Goal: Task Accomplishment & Management: Complete application form

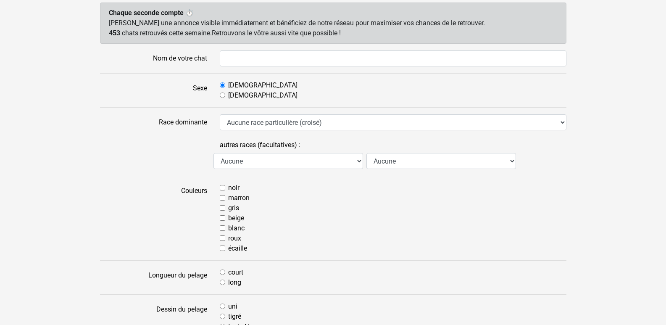
scroll to position [12, 0]
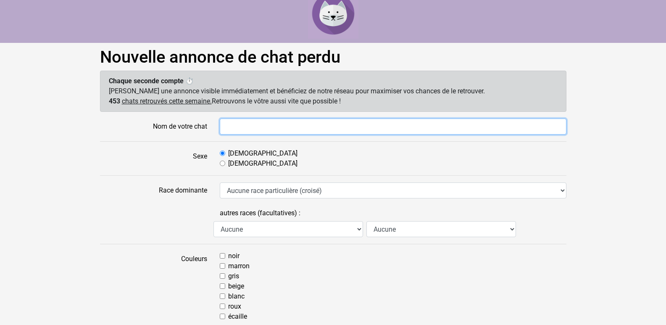
click at [241, 127] on input "Nom de votre chat" at bounding box center [393, 126] width 347 height 16
type input "Tartiflette"
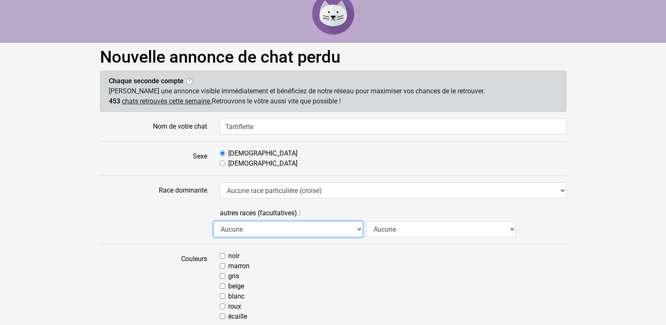
click at [360, 230] on select "Aucune Abyssin Américain à poil dur American Bobtail American Shorthair Angora …" at bounding box center [288, 229] width 150 height 16
click at [357, 229] on select "Aucune Abyssin Américain à poil dur American Bobtail American Shorthair Angora …" at bounding box center [288, 229] width 150 height 16
drag, startPoint x: 380, startPoint y: 294, endPoint x: 390, endPoint y: 282, distance: 15.2
click at [384, 289] on div "noir marron gris beige blanc roux écaille" at bounding box center [392, 286] width 359 height 71
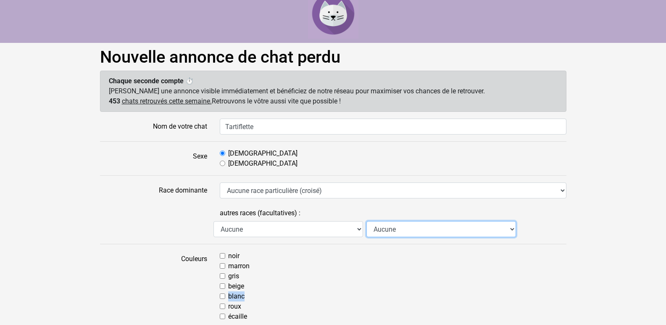
click at [506, 227] on select "Aucune Abyssin Américain à poil dur American Bobtail American Shorthair Angora …" at bounding box center [441, 229] width 150 height 16
select select "18"
click at [366, 221] on select "Aucune Abyssin Américain à poil dur American Bobtail American Shorthair Angora …" at bounding box center [441, 229] width 150 height 16
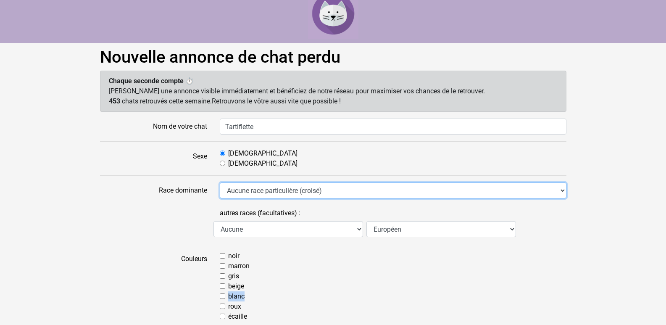
click at [560, 189] on select "Aucune race particulière (croisé) Abyssin Américain à poil dur American Bobtail…" at bounding box center [393, 190] width 347 height 16
select select "18"
click at [220, 182] on select "Aucune race particulière (croisé) Abyssin Américain à poil dur American Bobtail…" at bounding box center [393, 190] width 347 height 16
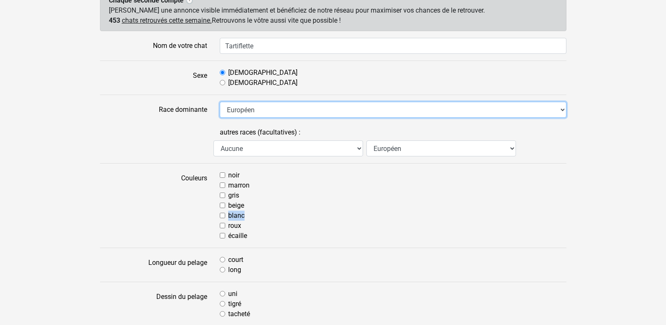
scroll to position [96, 0]
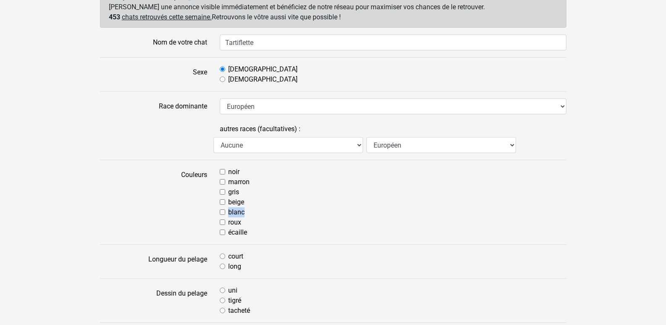
click at [223, 171] on input "noir" at bounding box center [222, 171] width 5 height 5
checkbox input "true"
click at [225, 257] on input "court" at bounding box center [222, 255] width 5 height 5
radio input "true"
click at [222, 289] on input "uni" at bounding box center [222, 289] width 5 height 5
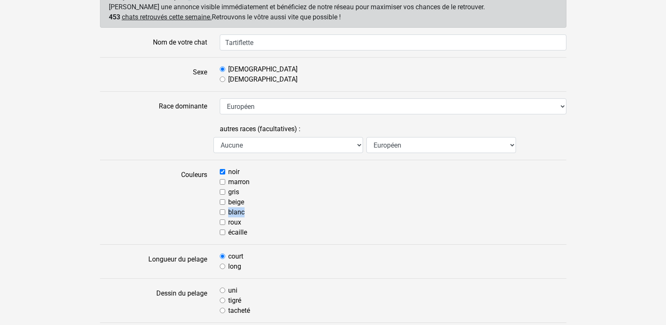
radio input "true"
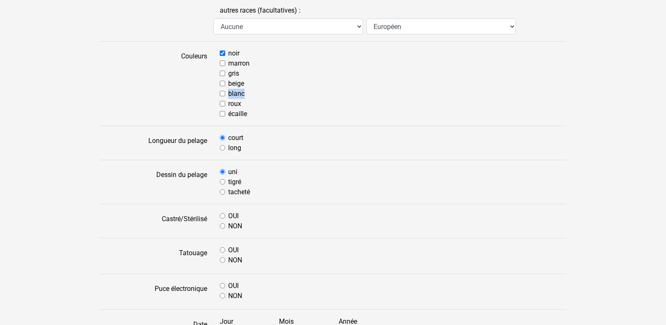
scroll to position [222, 0]
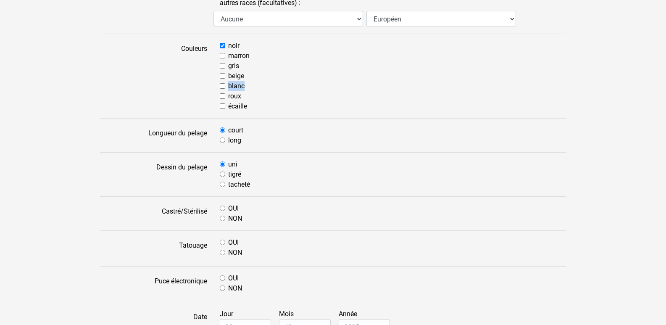
click at [223, 216] on input "NON" at bounding box center [222, 218] width 5 height 5
radio input "true"
click at [224, 253] on input "NON" at bounding box center [222, 252] width 5 height 5
radio input "true"
click at [225, 277] on div "OUI" at bounding box center [393, 278] width 347 height 10
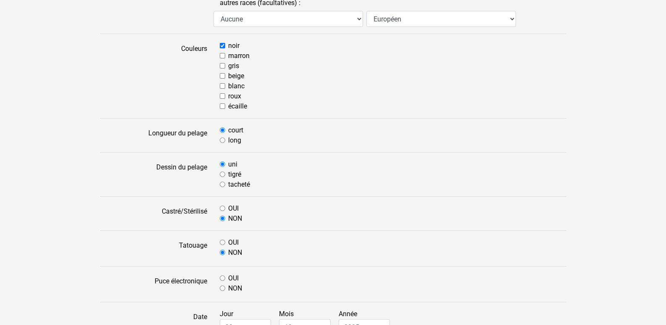
click at [221, 278] on input "OUI" at bounding box center [222, 277] width 5 height 5
radio input "true"
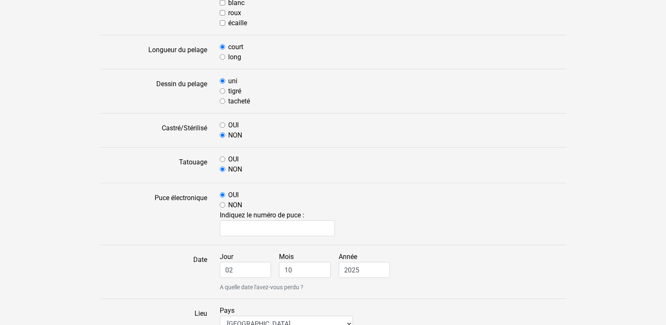
scroll to position [306, 0]
click at [231, 235] on input "text" at bounding box center [278, 227] width 116 height 16
type input "250269610248392"
click at [244, 272] on input "02" at bounding box center [246, 269] width 52 height 16
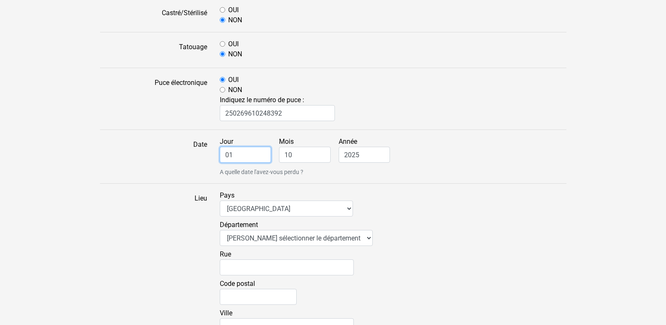
scroll to position [432, 0]
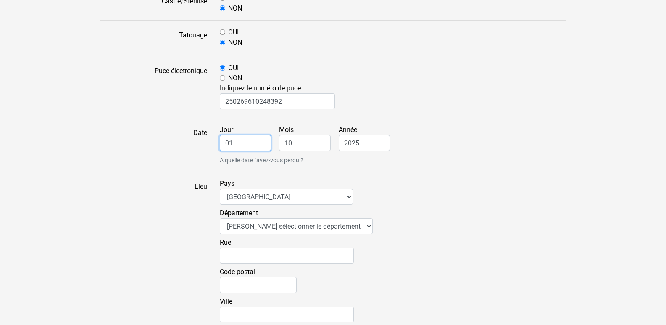
type input "01"
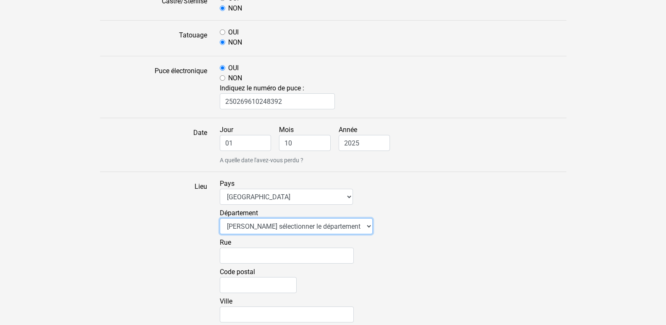
click at [341, 226] on select "Veuillez sélectionner le département 01 - Ain 02 - Aisne 03 - Allier 04 - Alpes…" at bounding box center [296, 226] width 153 height 16
select select "49"
click at [220, 218] on select "Veuillez sélectionner le département 01 - Ain 02 - Aisne 03 - Allier 04 - Alpes…" at bounding box center [296, 226] width 153 height 16
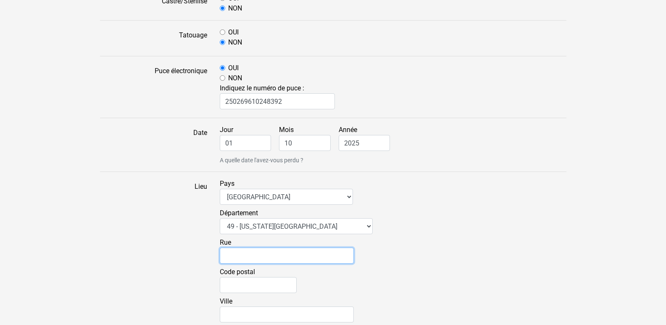
click at [231, 251] on input "Rue" at bounding box center [287, 255] width 134 height 16
type input "2 rue Rouget de Lisle"
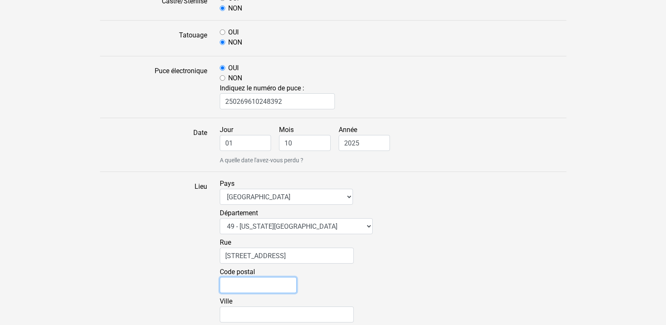
click at [241, 284] on input "Code postal" at bounding box center [258, 285] width 77 height 16
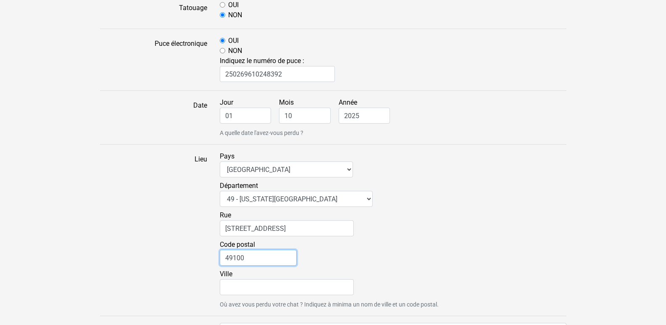
scroll to position [474, 0]
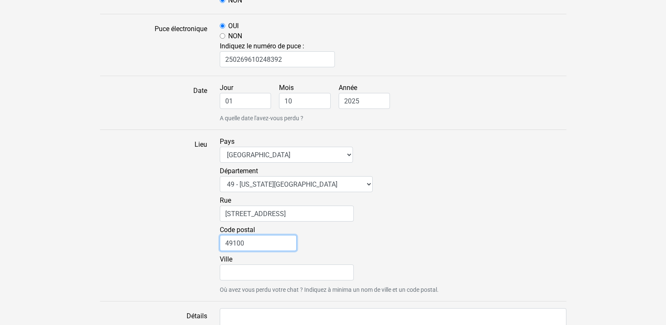
type input "49100"
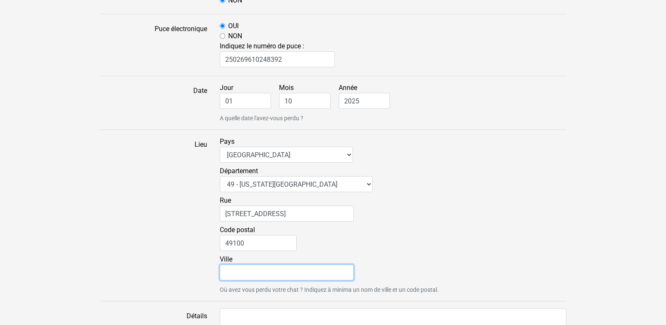
click at [226, 275] on input "Ville" at bounding box center [287, 272] width 134 height 16
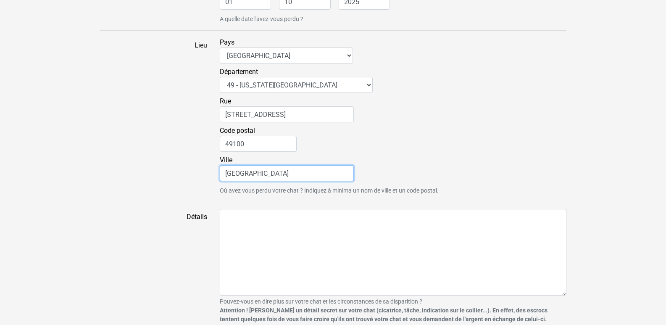
scroll to position [600, 0]
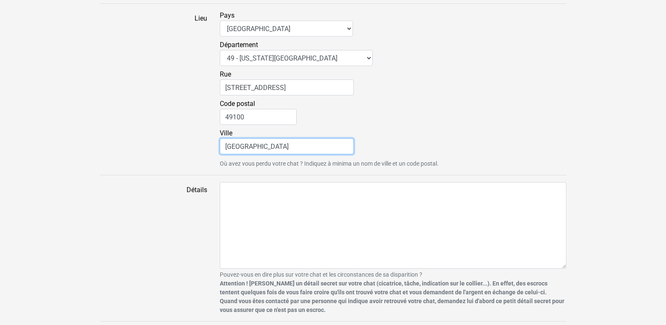
type input "Angers"
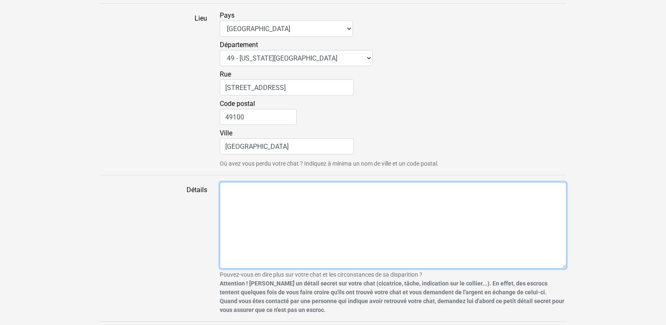
click at [229, 194] on textarea "Détails" at bounding box center [393, 225] width 347 height 87
type textarea "L"
type textarea "m"
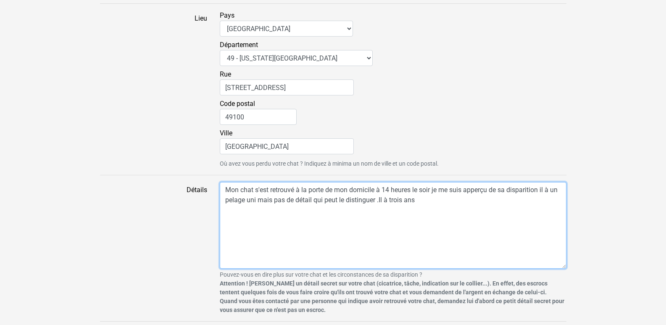
scroll to position [626, 0]
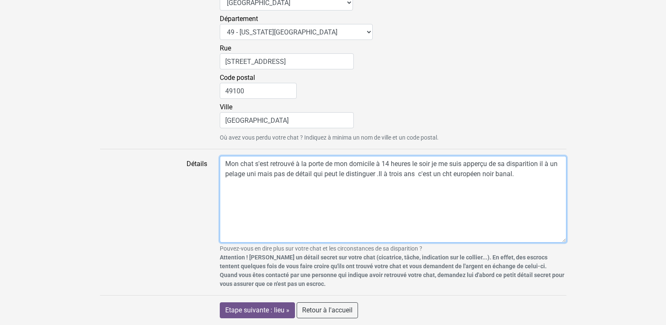
type textarea "Mon chat s'est retrouvé à la porte de mon domicile à 14 heures le soir je me su…"
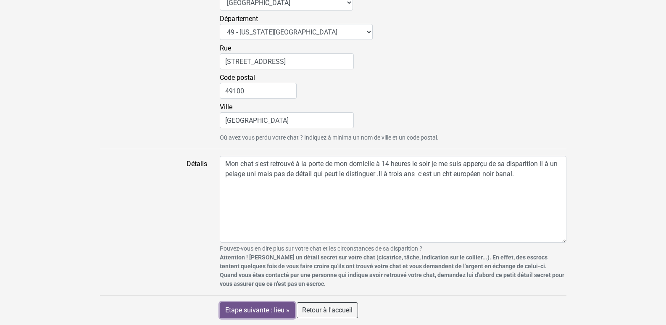
click at [257, 309] on input "Etape suivante : lieu »" at bounding box center [257, 310] width 75 height 16
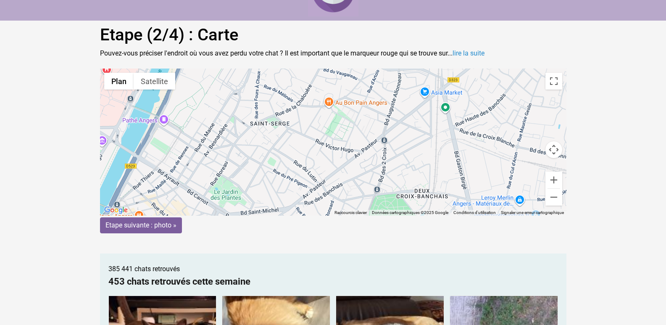
scroll to position [26, 0]
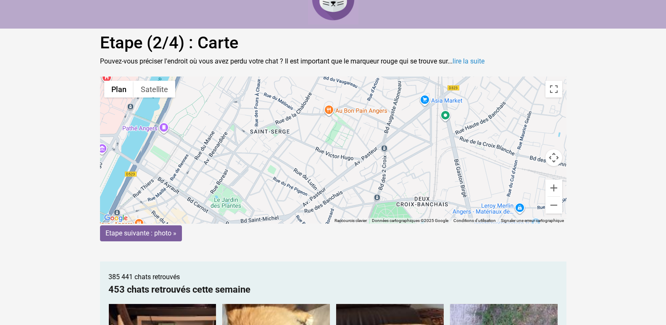
drag, startPoint x: 331, startPoint y: 145, endPoint x: 375, endPoint y: 185, distance: 60.1
click at [377, 191] on gmp-advanced-marker at bounding box center [377, 191] width 0 height 0
click at [349, 167] on div "Pour naviguer, appuyez sur les touches fléchées. Pour activer le glissement ave…" at bounding box center [333, 149] width 466 height 147
click at [349, 167] on div "Pour activer le glissement avec le clavier, appuyez sur Alt+Entrée. Une fois ce…" at bounding box center [333, 149] width 466 height 147
click at [349, 166] on div "Pour activer le glissement avec le clavier, appuyez sur Alt+Entrée. Une fois ce…" at bounding box center [333, 149] width 466 height 147
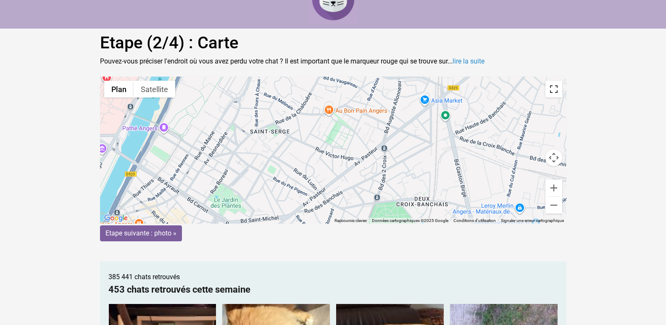
click at [556, 92] on button "Passer en plein écran" at bounding box center [553, 89] width 17 height 17
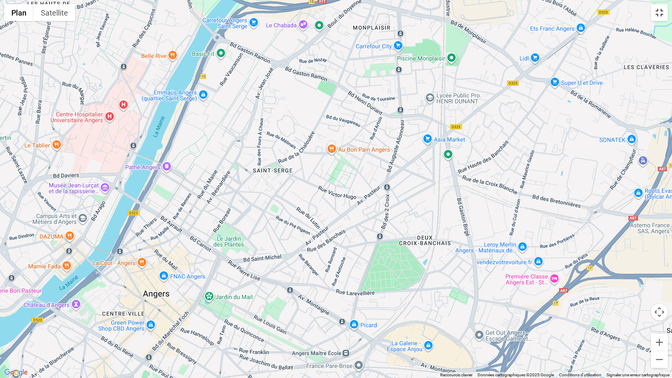
click at [660, 15] on button "Passer en plein écran" at bounding box center [659, 12] width 17 height 17
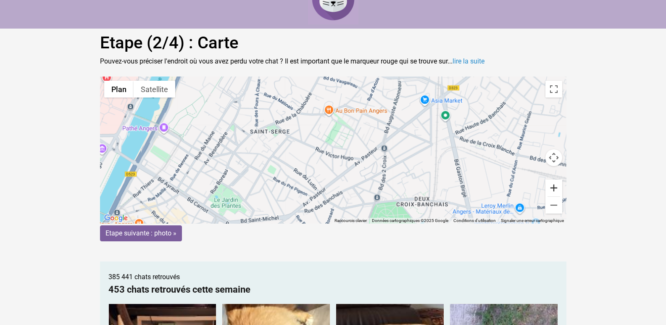
click at [552, 187] on button "Zoom avant" at bounding box center [553, 187] width 17 height 17
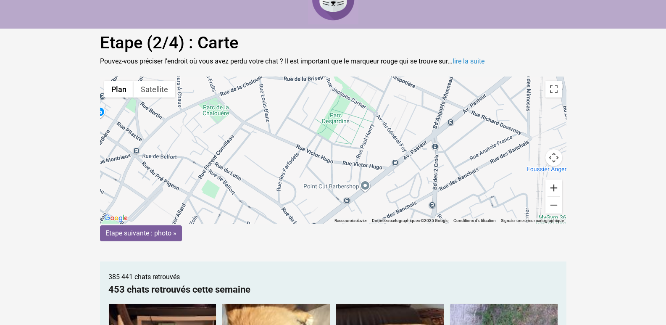
click at [551, 187] on button "Zoom avant" at bounding box center [553, 187] width 17 height 17
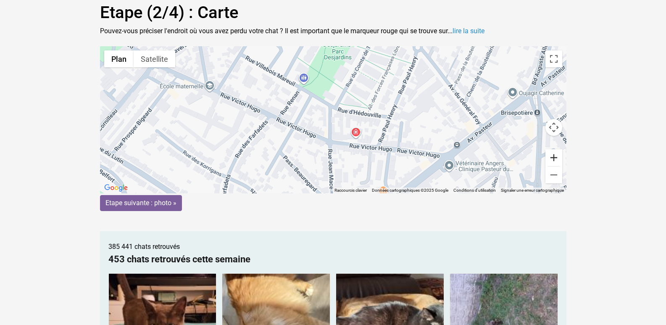
scroll to position [68, 0]
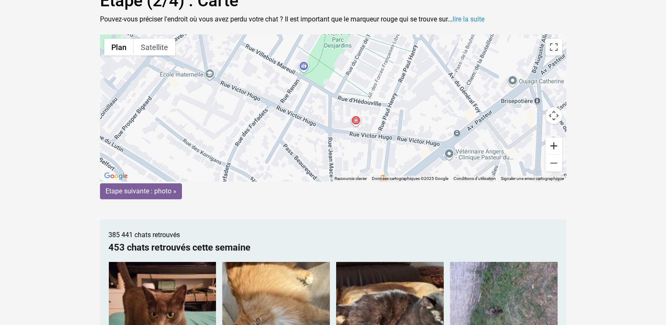
click at [552, 145] on button "Zoom avant" at bounding box center [553, 145] width 17 height 17
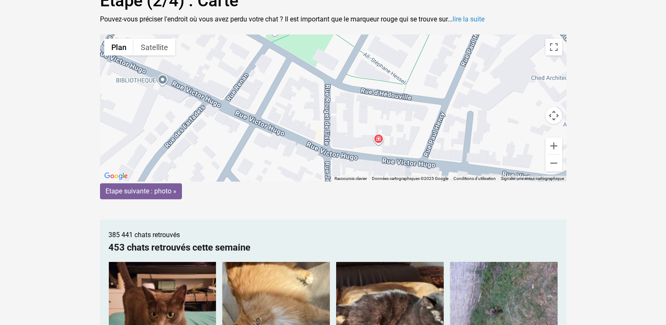
click at [324, 122] on div "Pour activer le glissement avec le clavier, appuyez sur Alt+Entrée. Une fois ce…" at bounding box center [333, 107] width 466 height 147
click at [379, 141] on div "Pour activer le glissement avec le clavier, appuyez sur Alt+Entrée. Une fois ce…" at bounding box center [333, 107] width 466 height 147
drag, startPoint x: 380, startPoint y: 139, endPoint x: 330, endPoint y: 117, distance: 54.2
click at [352, 122] on div "Pour activer le glissement avec le clavier, appuyez sur Alt+Entrée. Une fois ce…" at bounding box center [333, 107] width 466 height 147
click at [328, 113] on div "Pour activer le glissement avec le clavier, appuyez sur Alt+Entrée. Une fois ce…" at bounding box center [333, 107] width 466 height 147
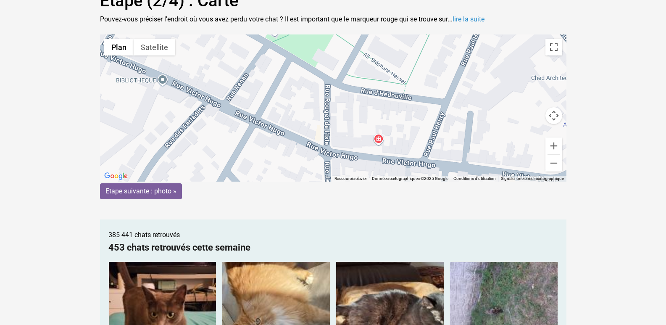
click at [328, 113] on div "Pour activer le glissement avec le clavier, appuyez sur Alt+Entrée. Une fois ce…" at bounding box center [333, 107] width 466 height 147
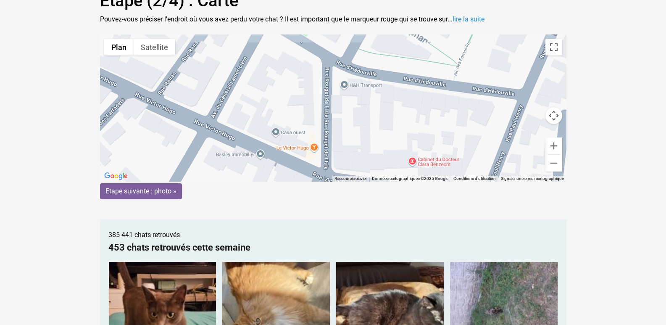
click at [328, 113] on div "Pour activer le glissement avec le clavier, appuyez sur Alt+Entrée. Une fois ce…" at bounding box center [333, 107] width 466 height 147
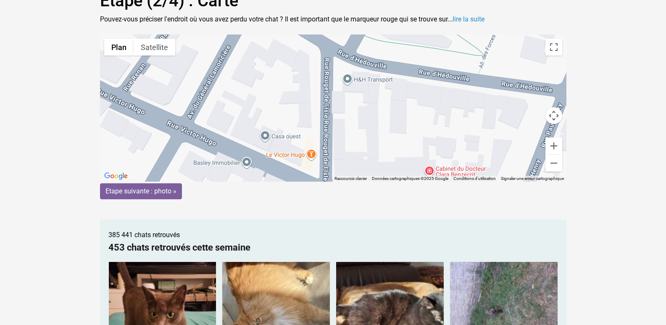
drag, startPoint x: 554, startPoint y: 115, endPoint x: 499, endPoint y: 110, distance: 55.3
click at [496, 111] on div "Pour activer le glissement avec le clavier, appuyez sur Alt+Entrée. Une fois ce…" at bounding box center [333, 107] width 466 height 147
click at [328, 101] on div "Pour activer le glissement avec le clavier, appuyez sur Alt+Entrée. Une fois ce…" at bounding box center [333, 107] width 466 height 147
click at [324, 115] on div "Pour activer le glissement avec le clavier, appuyez sur Alt+Entrée. Une fois ce…" at bounding box center [333, 107] width 466 height 147
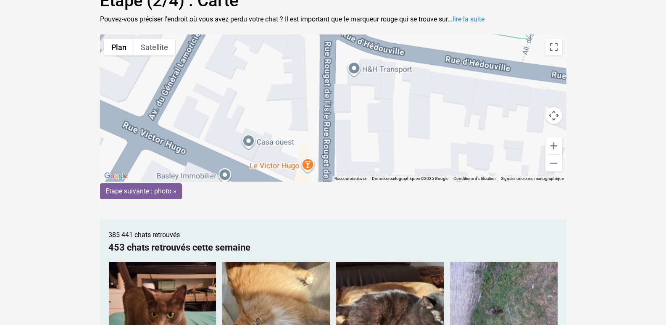
click at [324, 115] on div "Pour activer le glissement avec le clavier, appuyez sur Alt+Entrée. Une fois ce…" at bounding box center [333, 107] width 466 height 147
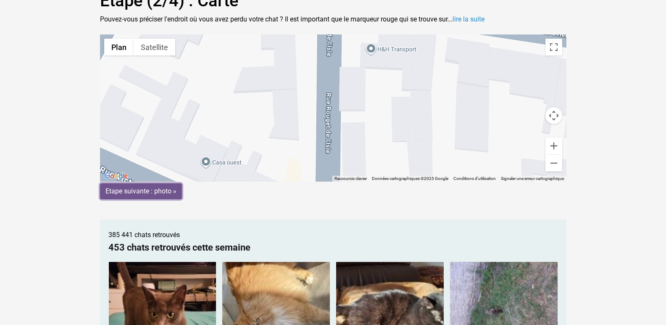
click at [166, 190] on input "Etape suivante : photo »" at bounding box center [141, 191] width 82 height 16
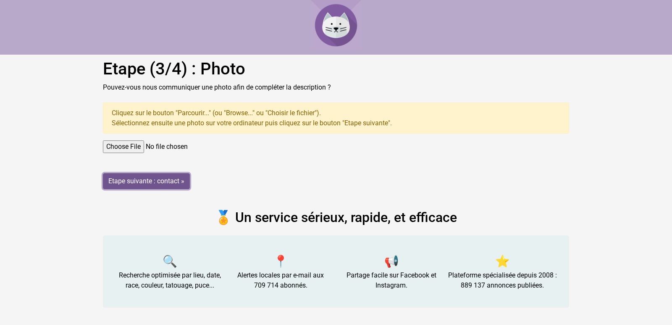
click at [129, 181] on input "Etape suivante : contact »" at bounding box center [146, 181] width 87 height 16
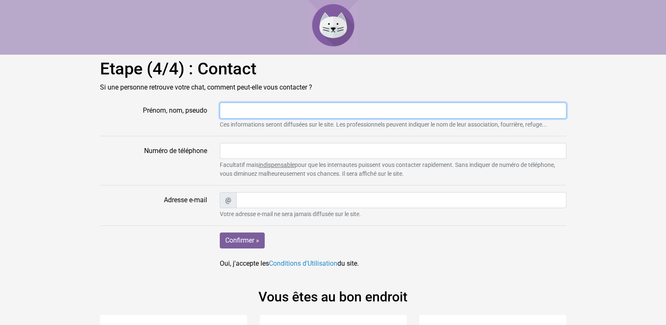
click at [233, 114] on input "Prénom, nom, pseudo" at bounding box center [393, 111] width 347 height 16
click at [274, 108] on input "Véronique" at bounding box center [393, 111] width 347 height 16
type input "Véronique Hubert"
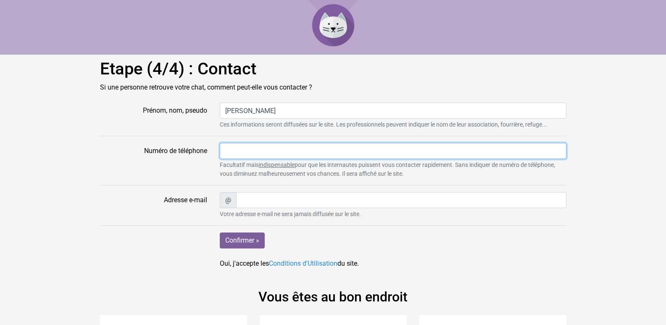
click at [237, 153] on input "Numéro de téléphone" at bounding box center [393, 151] width 347 height 16
type input "0667088688"
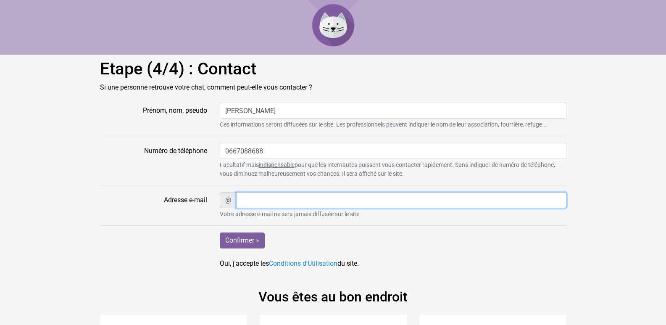
click at [246, 201] on input "Adresse e-mail" at bounding box center [401, 200] width 330 height 16
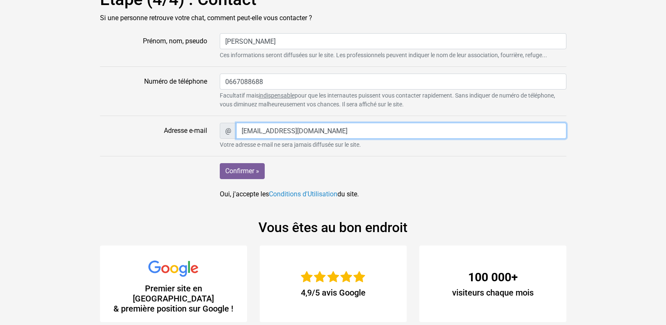
scroll to position [70, 0]
type input "v.hubert806@laposte.net"
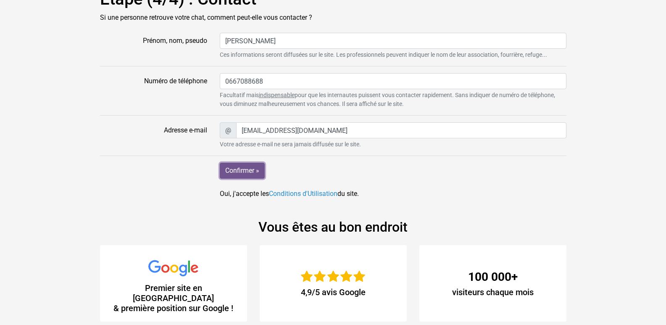
click at [235, 173] on input "Confirmer »" at bounding box center [242, 171] width 45 height 16
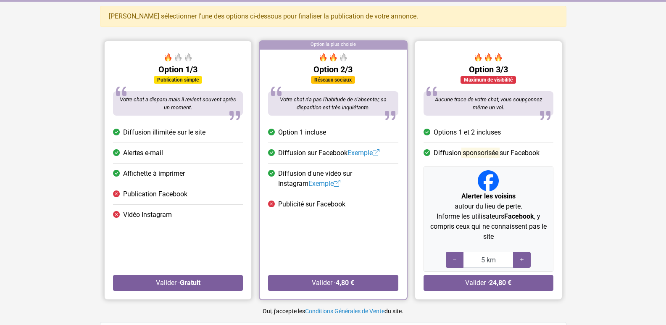
scroll to position [42, 0]
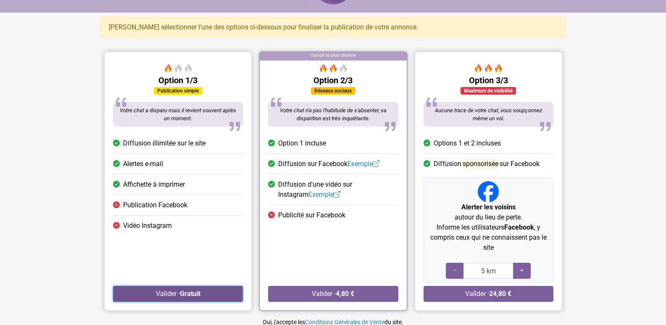
click at [163, 294] on button "Valider · Gratuit" at bounding box center [178, 294] width 130 height 16
click at [147, 294] on button "Valider · Gratuit" at bounding box center [178, 294] width 130 height 16
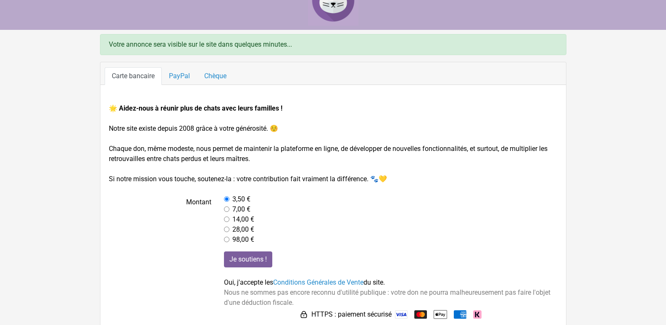
scroll to position [37, 0]
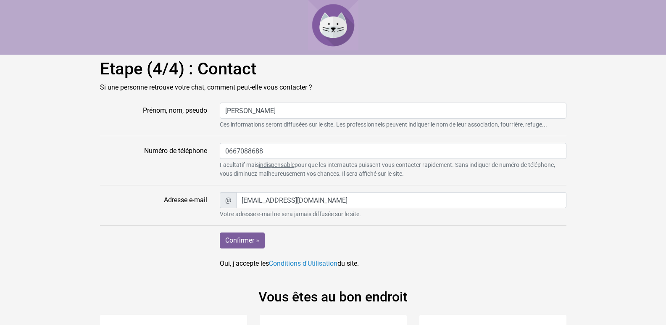
scroll to position [70, 0]
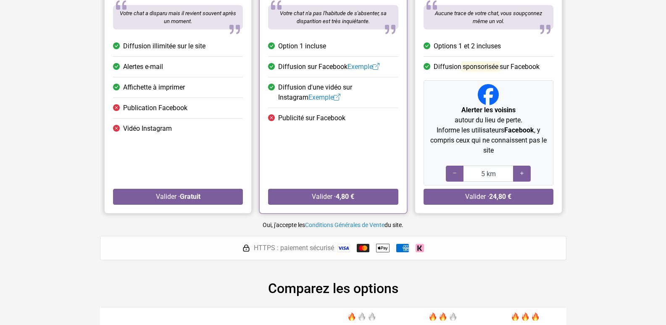
scroll to position [168, 0]
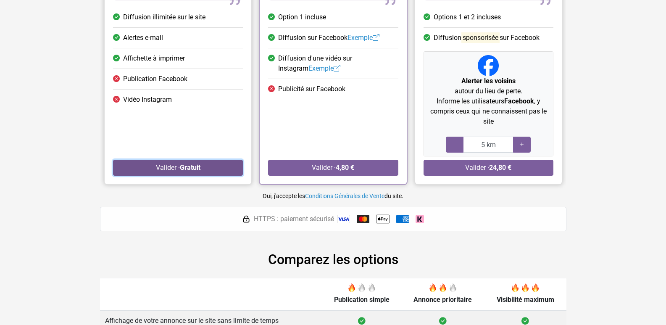
click at [153, 165] on button "Valider · Gratuit" at bounding box center [178, 168] width 130 height 16
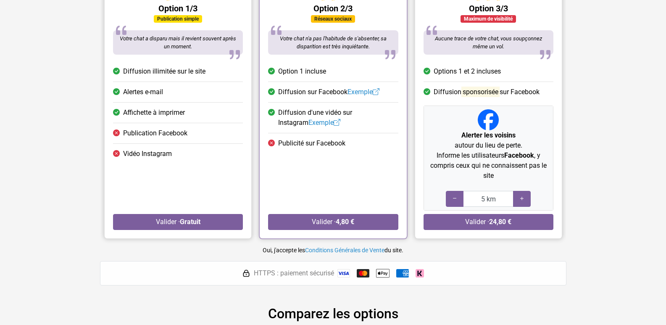
scroll to position [42, 0]
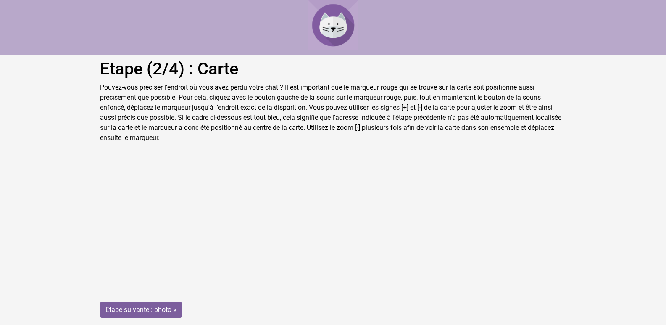
scroll to position [68, 0]
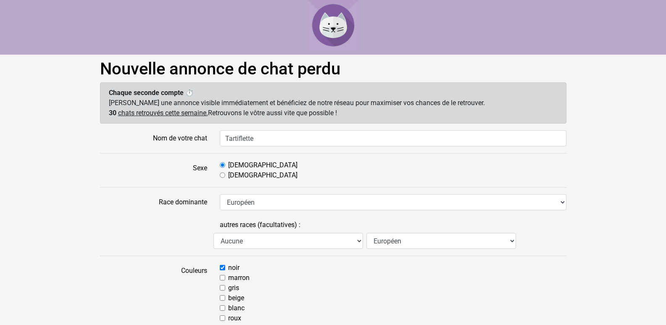
select select "18"
select select "49"
